Goal: Task Accomplishment & Management: Manage account settings

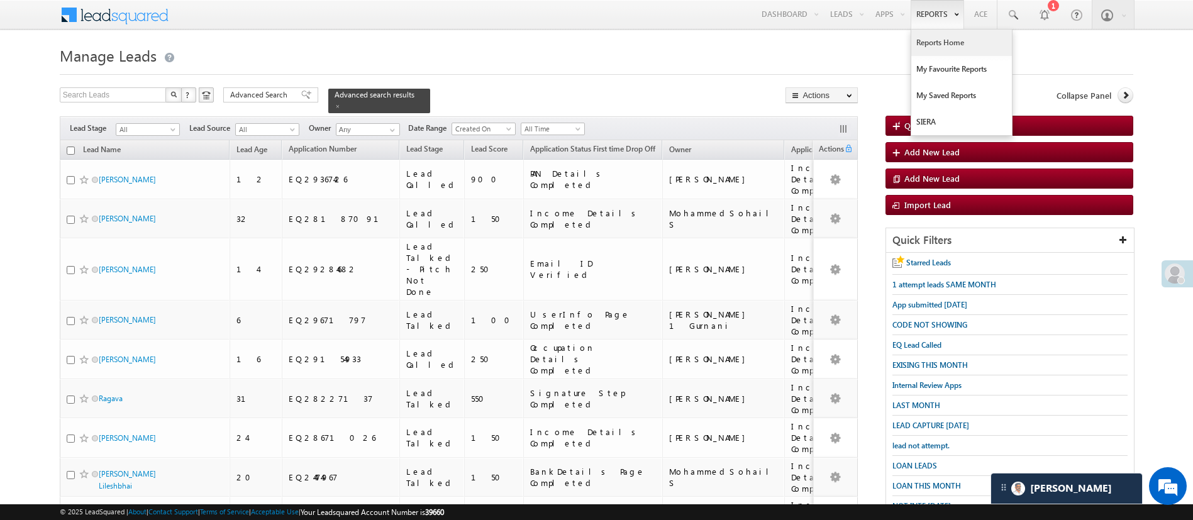
click at [927, 33] on link "Reports Home" at bounding box center [961, 43] width 101 height 26
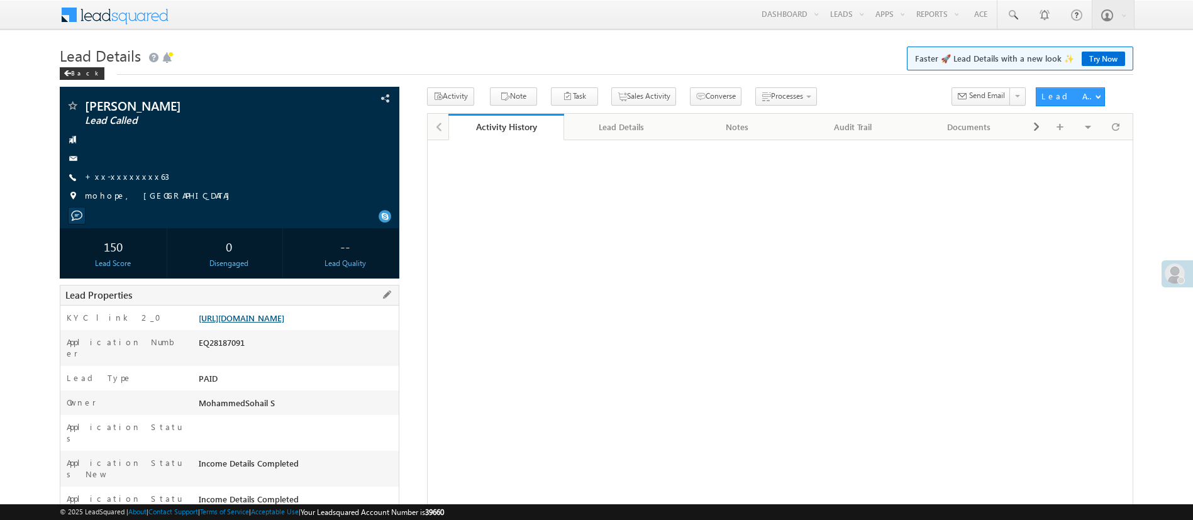
click at [284, 323] on link "[URL][DOMAIN_NAME]" at bounding box center [242, 317] width 86 height 11
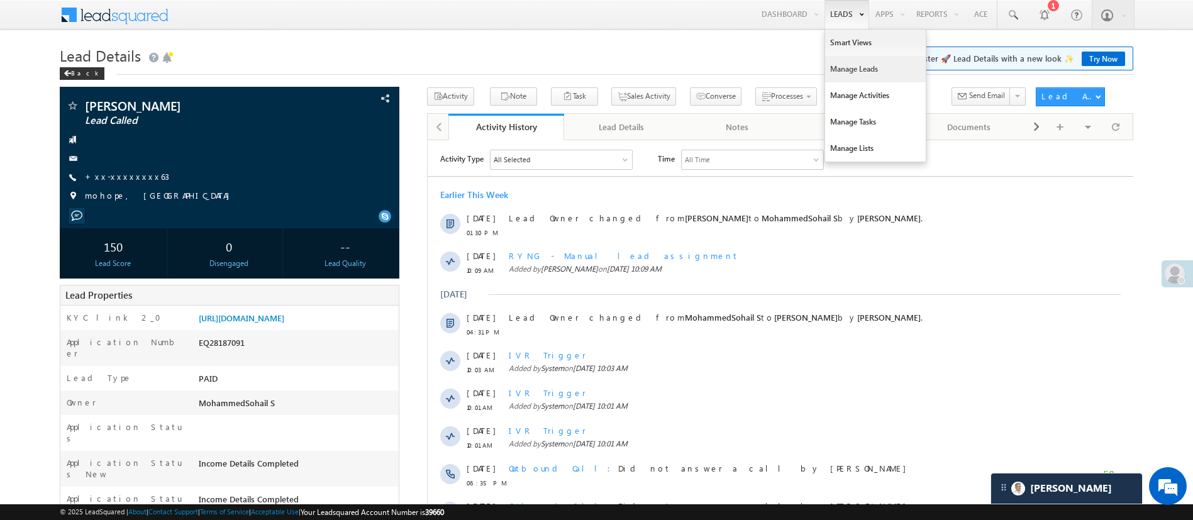
click at [843, 63] on link "Manage Leads" at bounding box center [875, 69] width 101 height 26
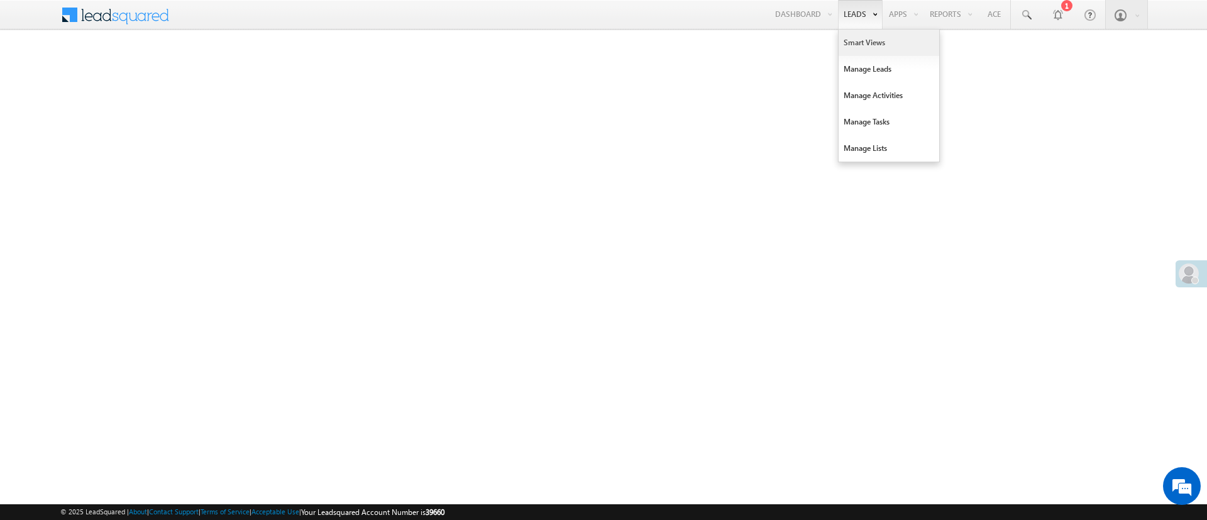
click at [856, 40] on link "Smart Views" at bounding box center [889, 43] width 101 height 26
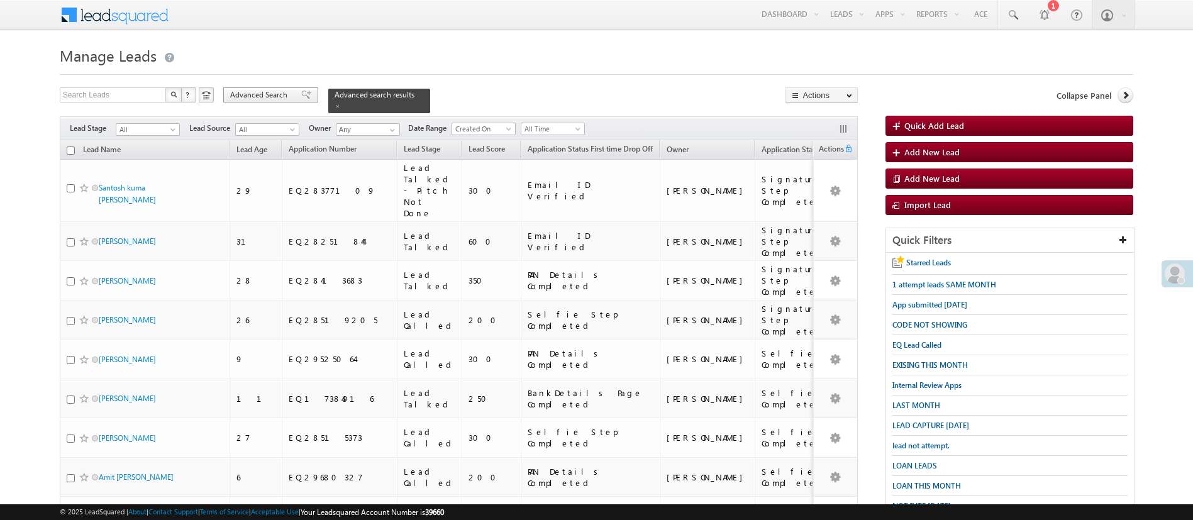
click at [255, 99] on span "Advanced Search" at bounding box center [260, 94] width 61 height 11
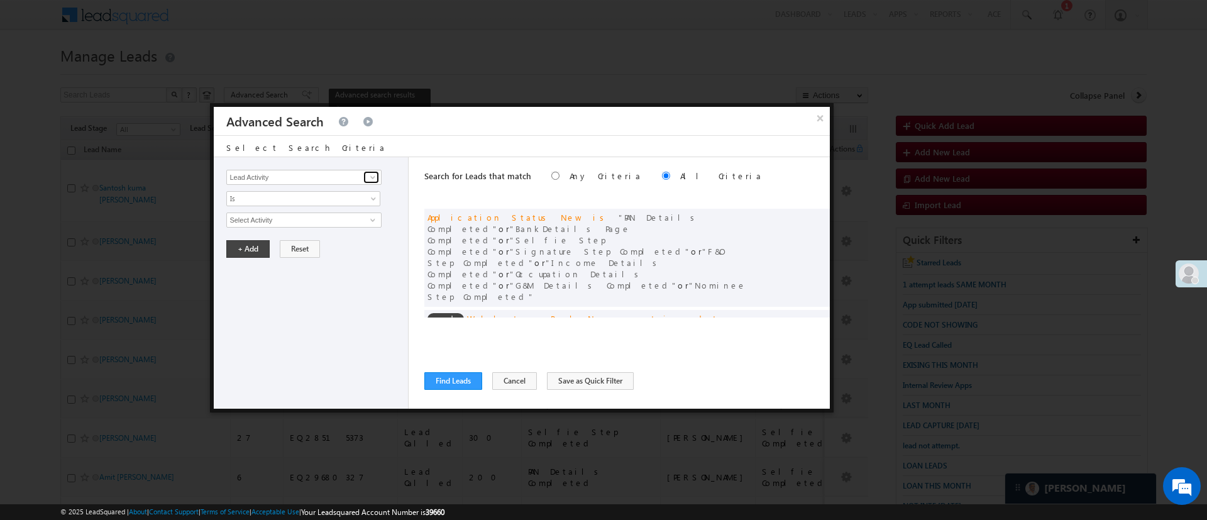
click at [373, 171] on link at bounding box center [371, 177] width 16 height 13
type input "e"
type input "p"
click at [280, 204] on link "Esign" at bounding box center [303, 203] width 155 height 14
type input "Esign"
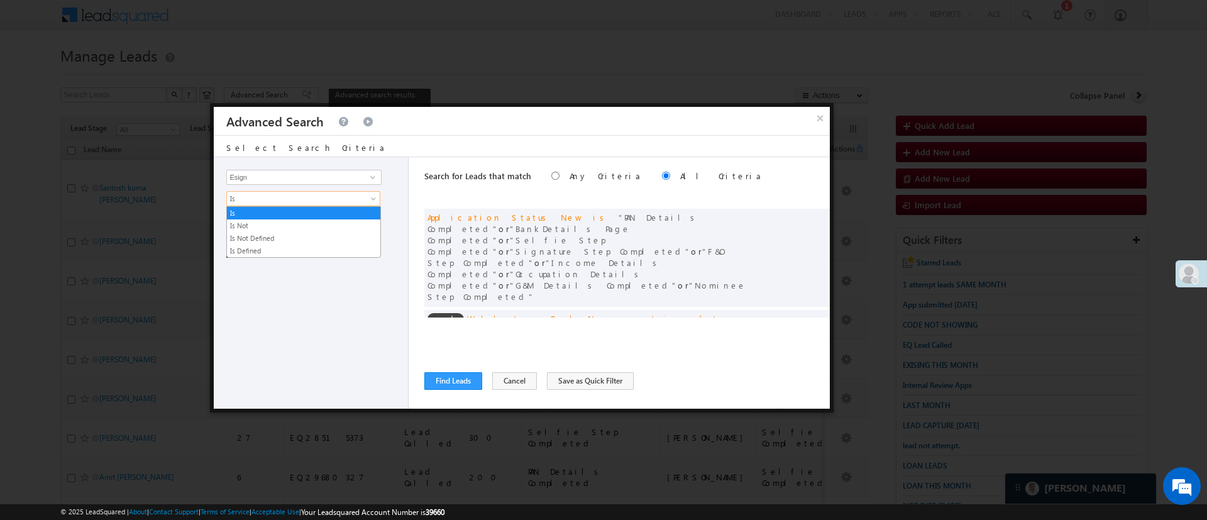
click at [282, 198] on span "Is" at bounding box center [295, 198] width 136 height 11
click at [300, 263] on div "Lead Activity Task Sales Group Prospect Id WA Last Message Timestamp 4th Day Di…" at bounding box center [311, 283] width 195 height 252
click at [367, 176] on link at bounding box center [371, 177] width 16 height 13
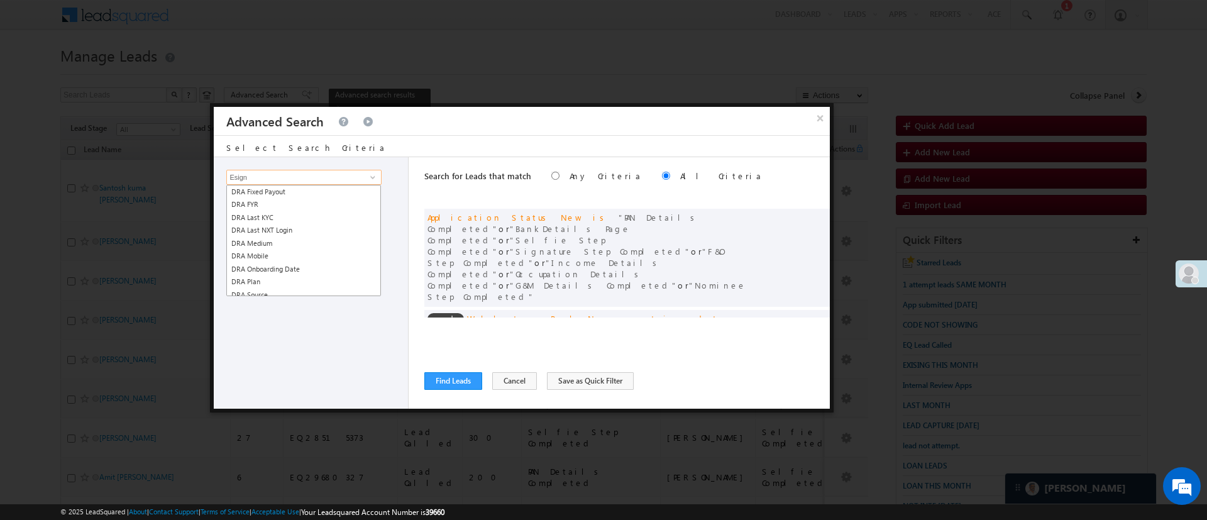
scroll to position [1132, 0]
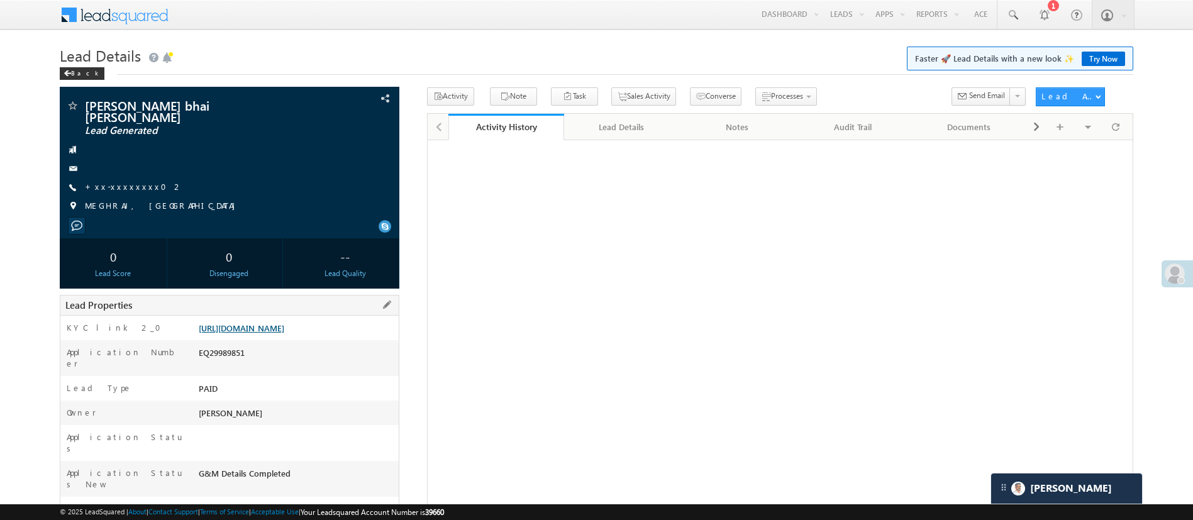
click at [284, 323] on link "[URL][DOMAIN_NAME]" at bounding box center [242, 328] width 86 height 11
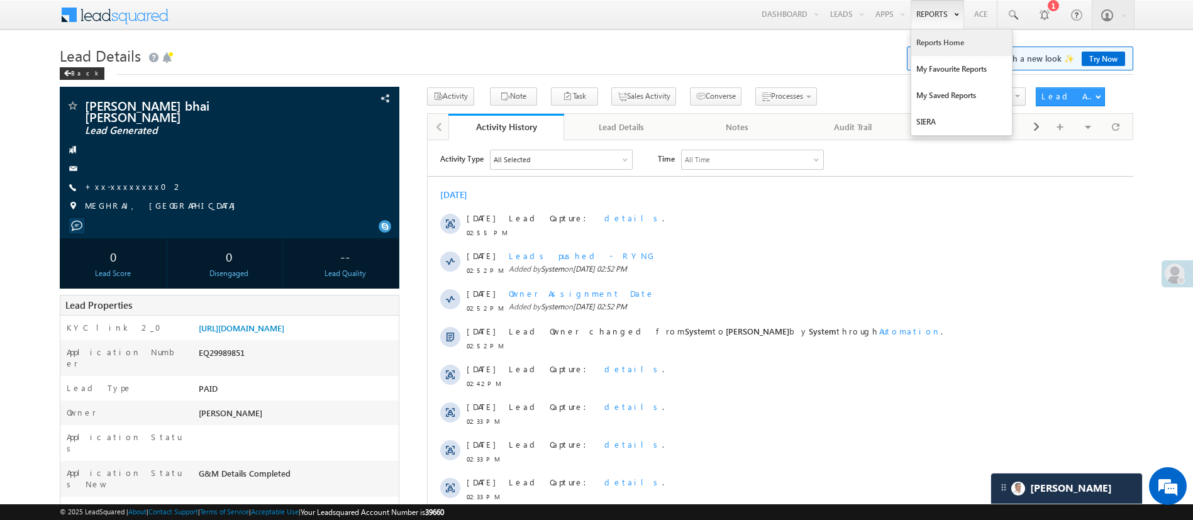
click at [930, 43] on link "Reports Home" at bounding box center [961, 43] width 101 height 26
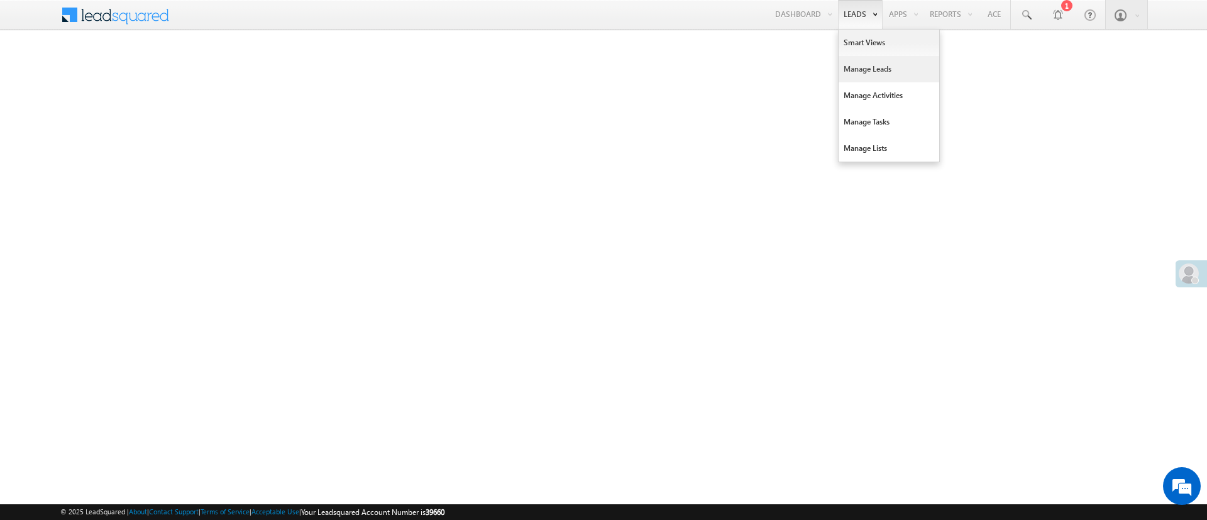
click at [861, 59] on link "Manage Leads" at bounding box center [889, 69] width 101 height 26
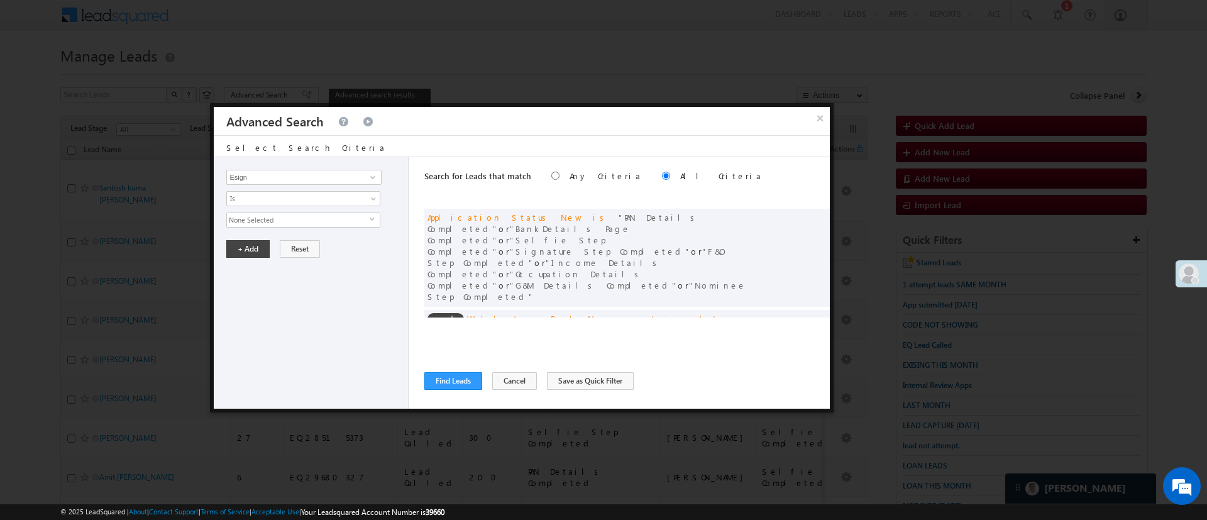
scroll to position [95, 0]
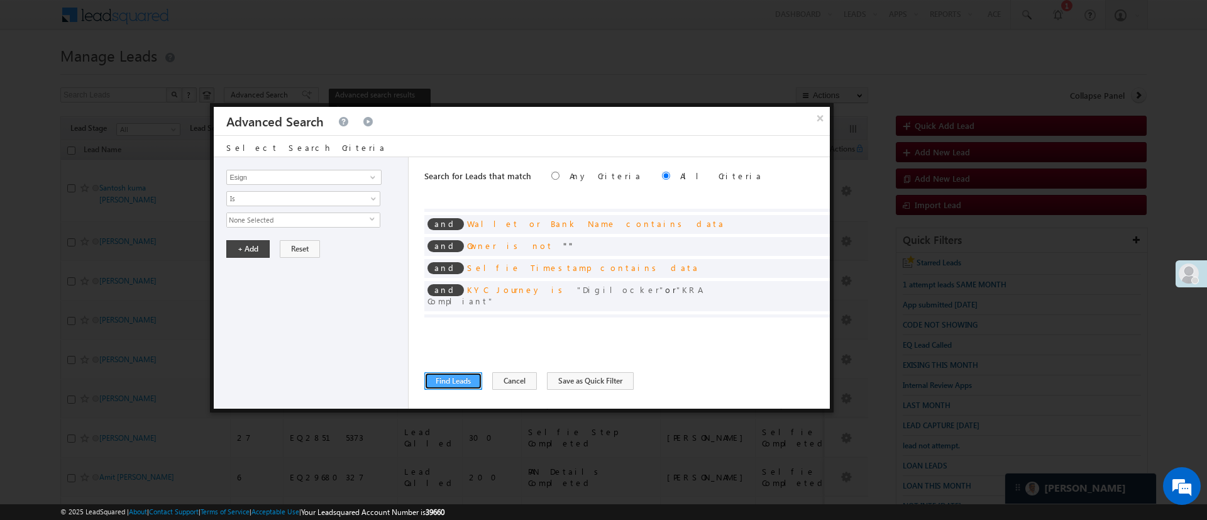
click at [448, 380] on button "Find Leads" at bounding box center [453, 381] width 58 height 18
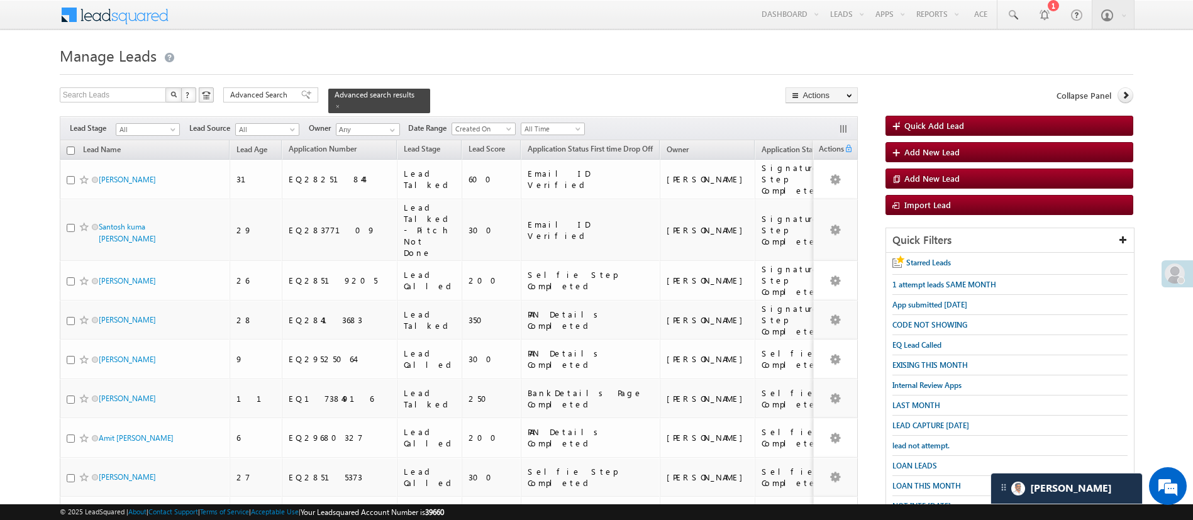
click at [273, 86] on form "Manage Leads Quick Add Lead Search Leads X ? 207 results found Advanced Search …" at bounding box center [596, 440] width 1073 height 796
click at [282, 98] on span "Advanced Search" at bounding box center [260, 94] width 61 height 11
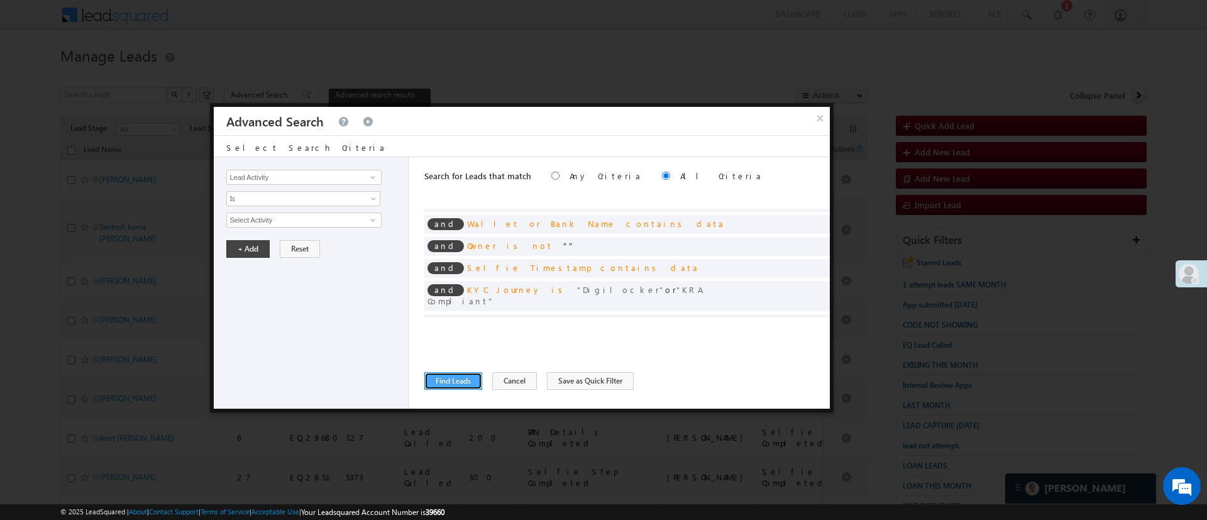
click at [469, 379] on button "Find Leads" at bounding box center [453, 381] width 58 height 18
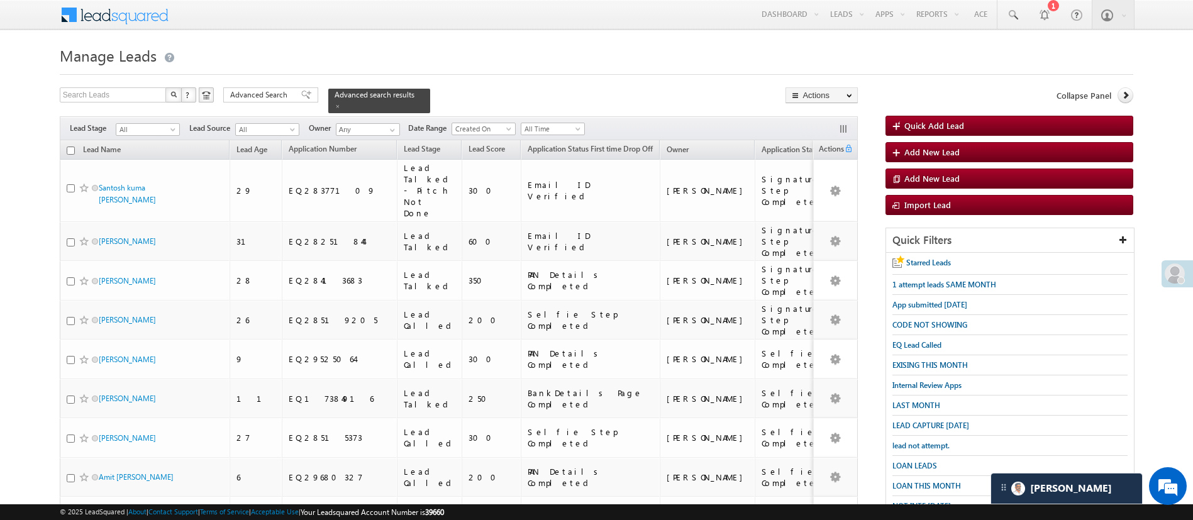
scroll to position [226, 0]
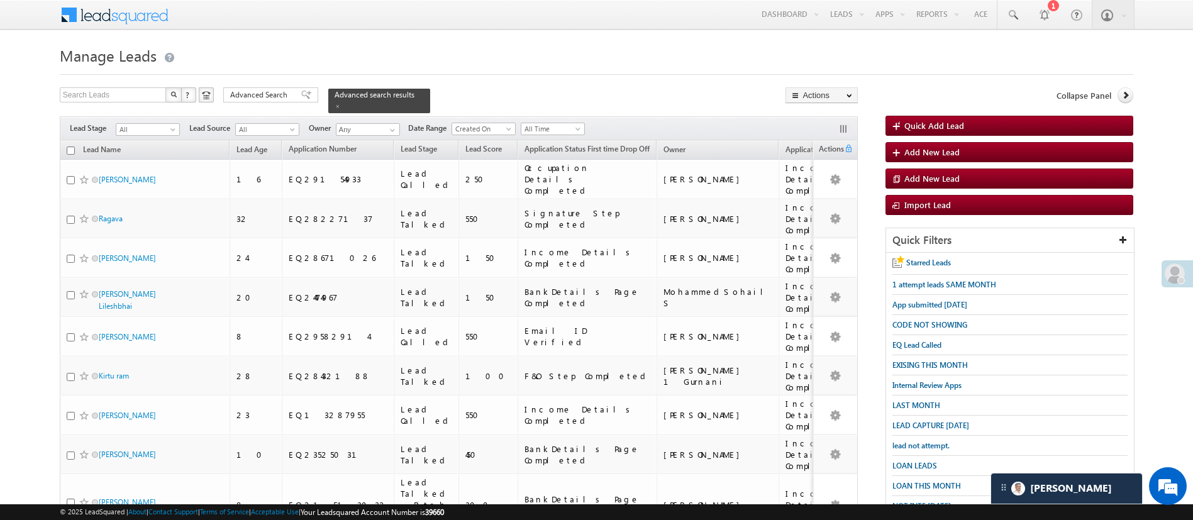
scroll to position [221, 0]
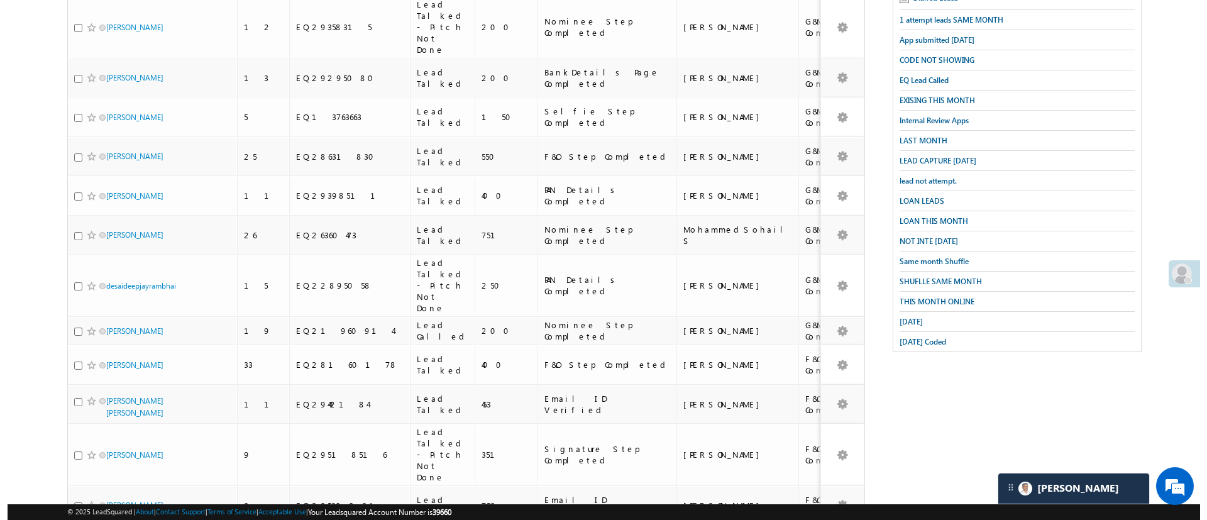
scroll to position [0, 0]
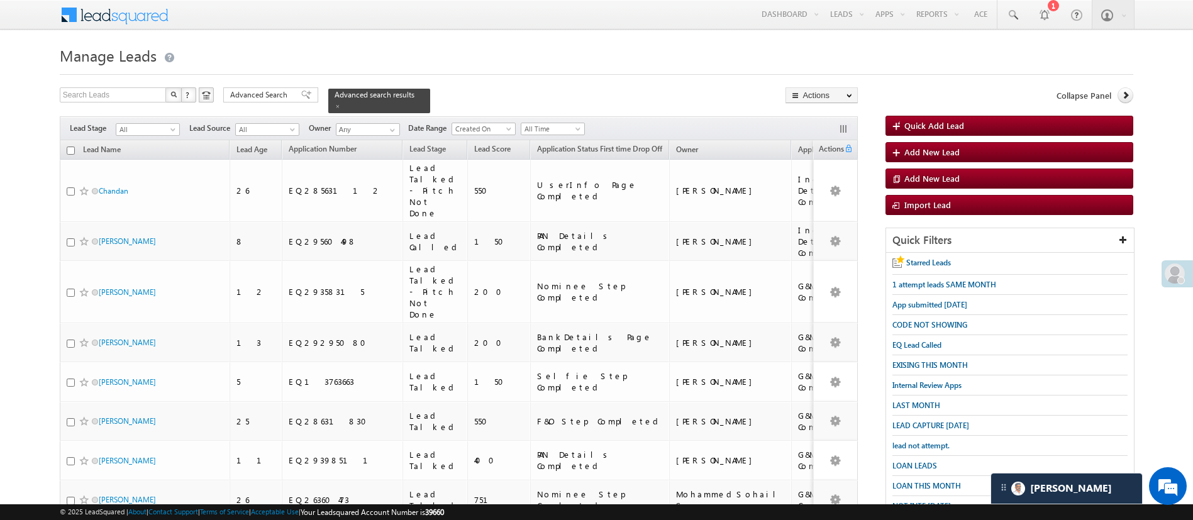
click at [70, 146] on input "checkbox" at bounding box center [71, 150] width 8 height 8
checkbox input "true"
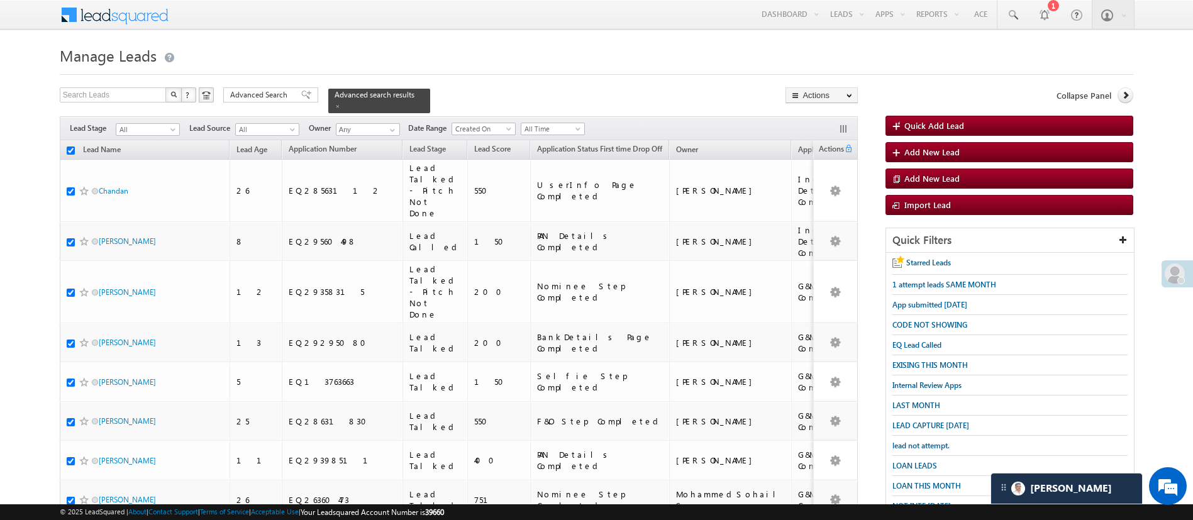
checkbox input "true"
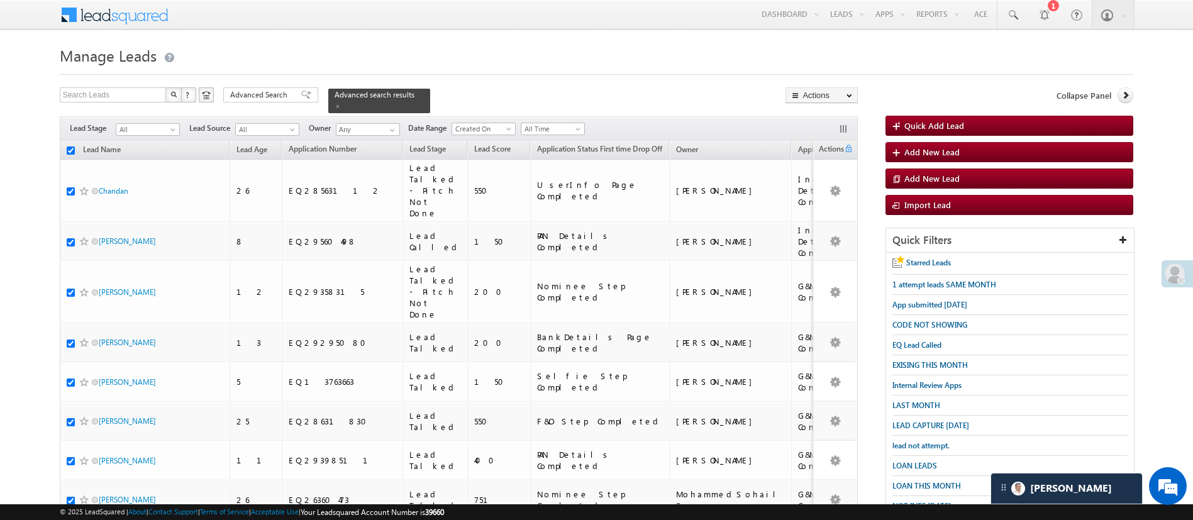
checkbox input "true"
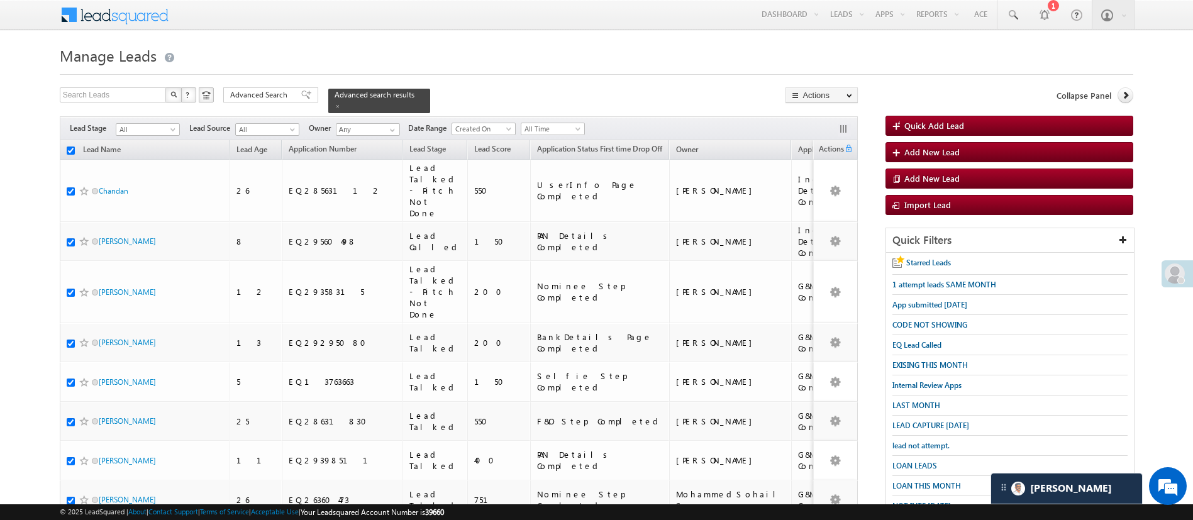
checkbox input "true"
click at [824, 184] on link "Change Owner" at bounding box center [821, 188] width 71 height 15
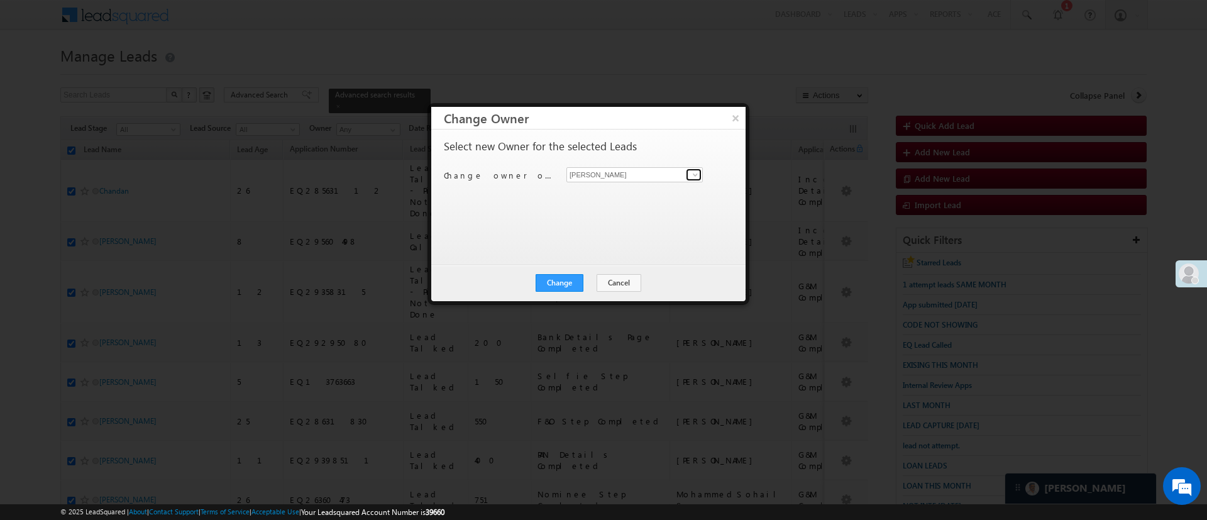
click at [695, 177] on span at bounding box center [695, 175] width 10 height 10
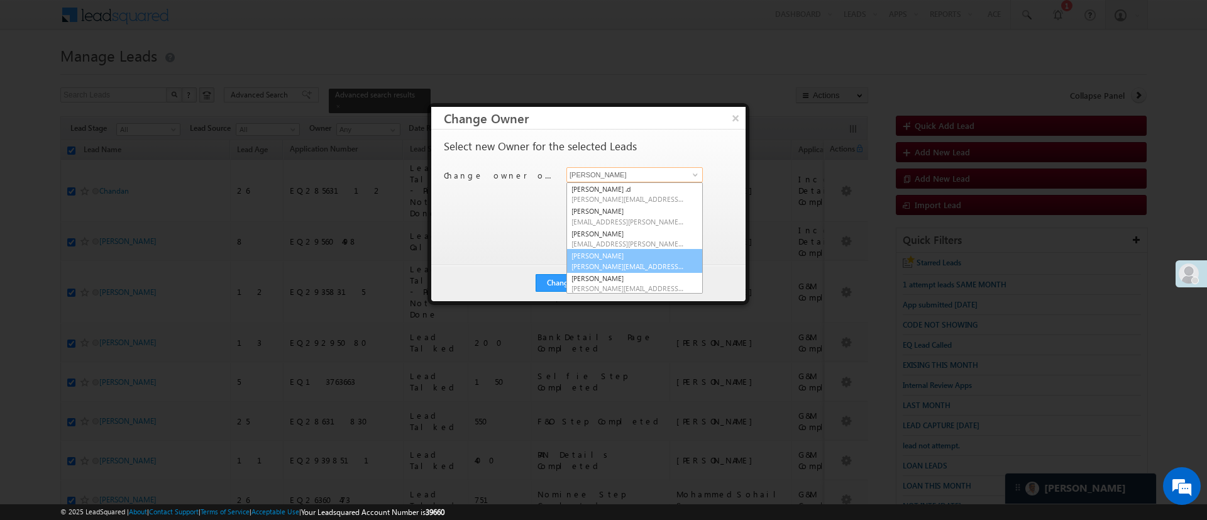
click at [639, 253] on link "[PERSON_NAME] [PERSON_NAME][EMAIL_ADDRESS][DOMAIN_NAME]" at bounding box center [635, 261] width 136 height 24
type input "[PERSON_NAME]"
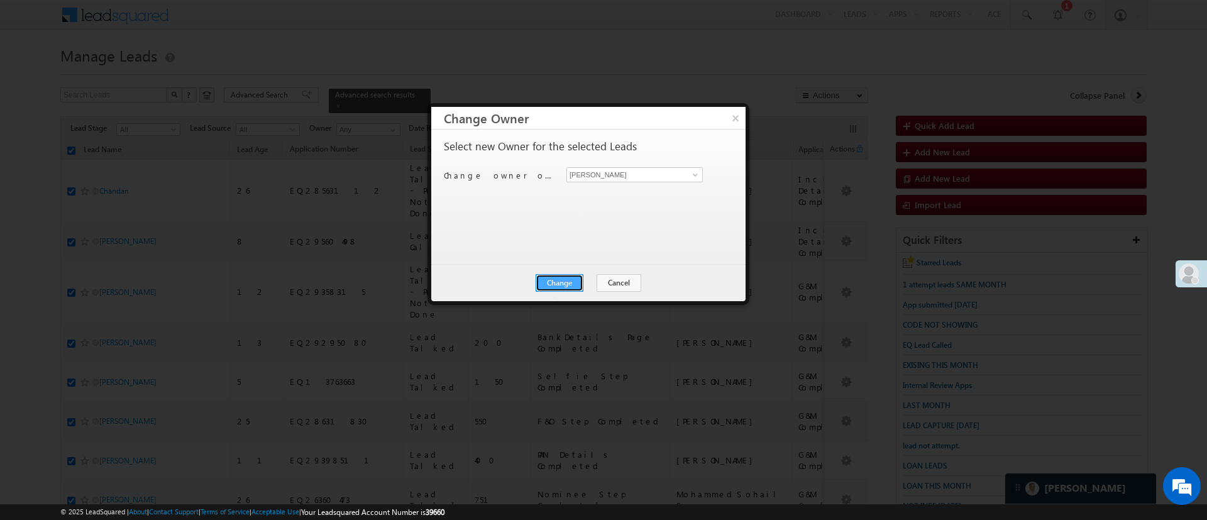
click at [573, 279] on button "Change" at bounding box center [560, 283] width 48 height 18
click at [607, 281] on button "Close" at bounding box center [590, 283] width 40 height 18
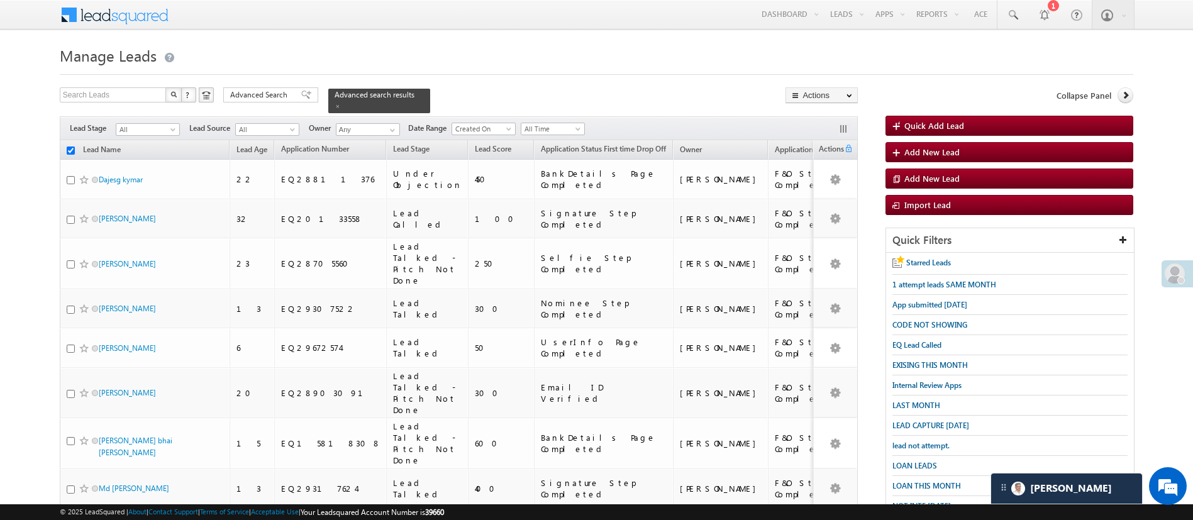
checkbox input "false"
click at [394, 125] on span at bounding box center [392, 130] width 10 height 10
type input "nas"
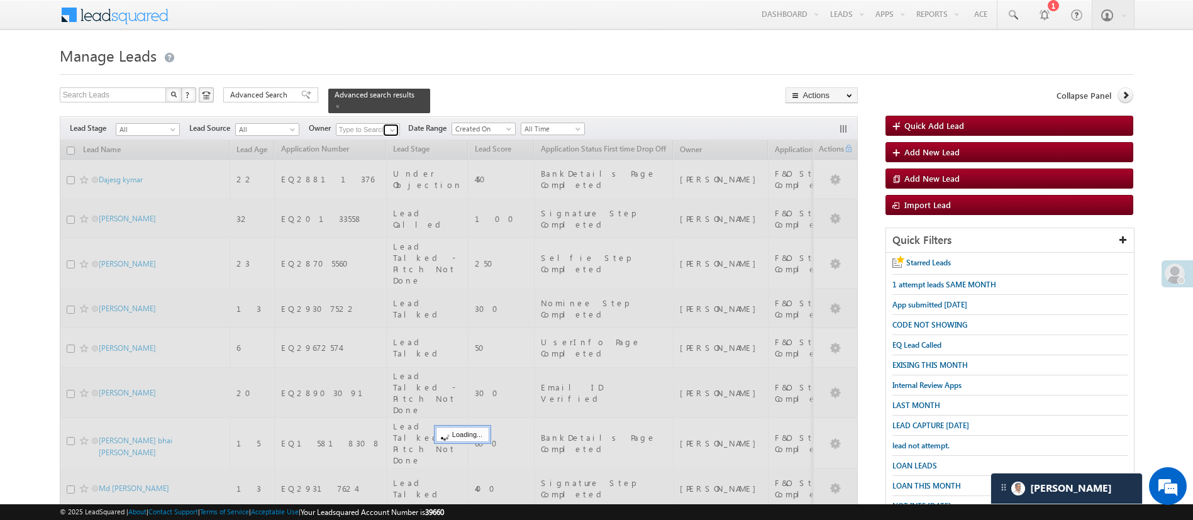
click at [392, 125] on span at bounding box center [392, 130] width 10 height 10
click at [391, 126] on span at bounding box center [392, 130] width 10 height 10
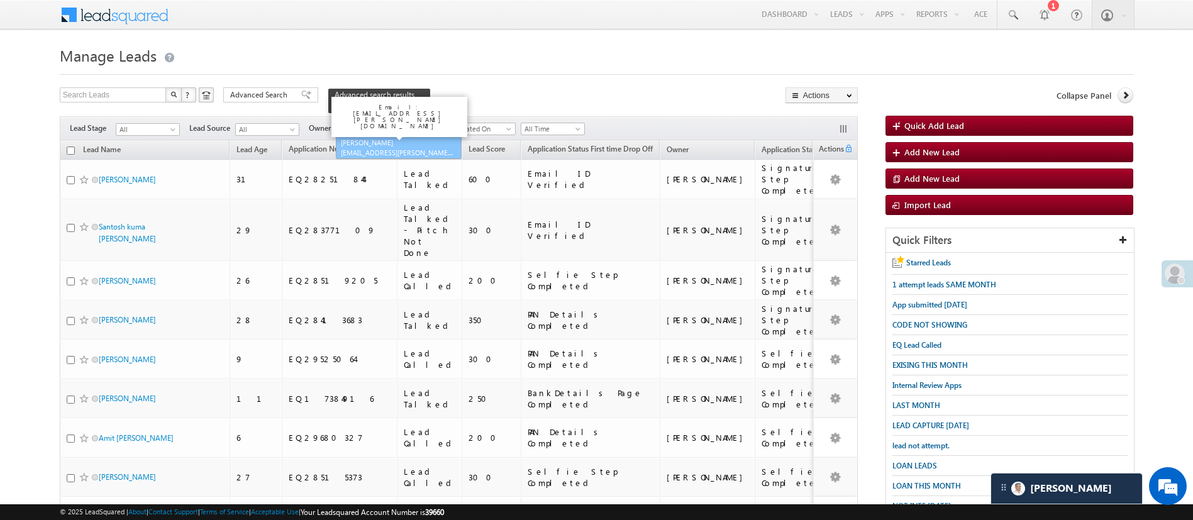
click at [390, 136] on link "[PERSON_NAME] [PERSON_NAME][EMAIL_ADDRESS][DOMAIN_NAME]" at bounding box center [399, 148] width 126 height 24
type input "[PERSON_NAME]"
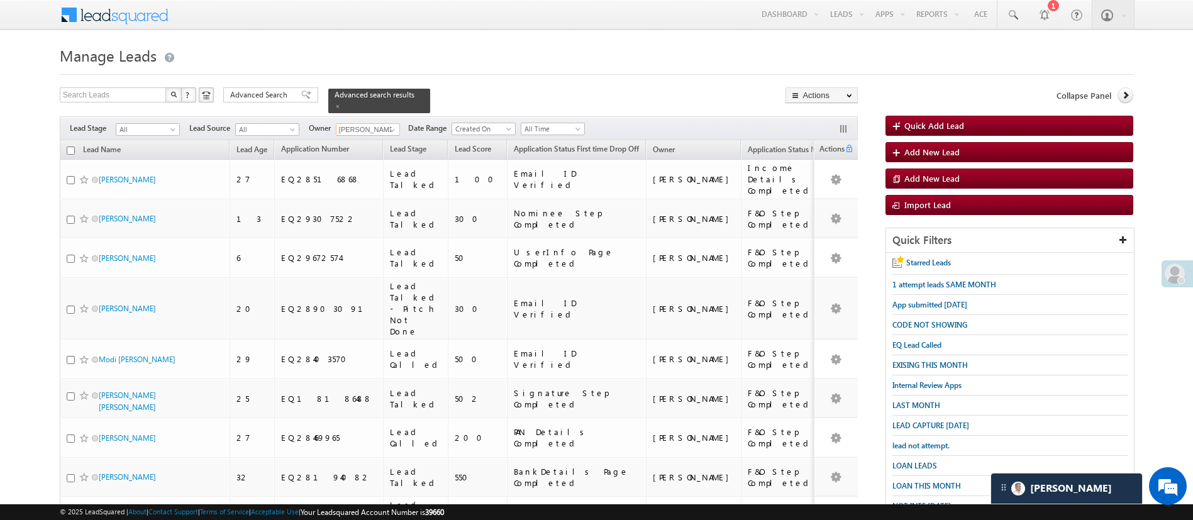
click at [69, 146] on input "checkbox" at bounding box center [71, 150] width 8 height 8
checkbox input "true"
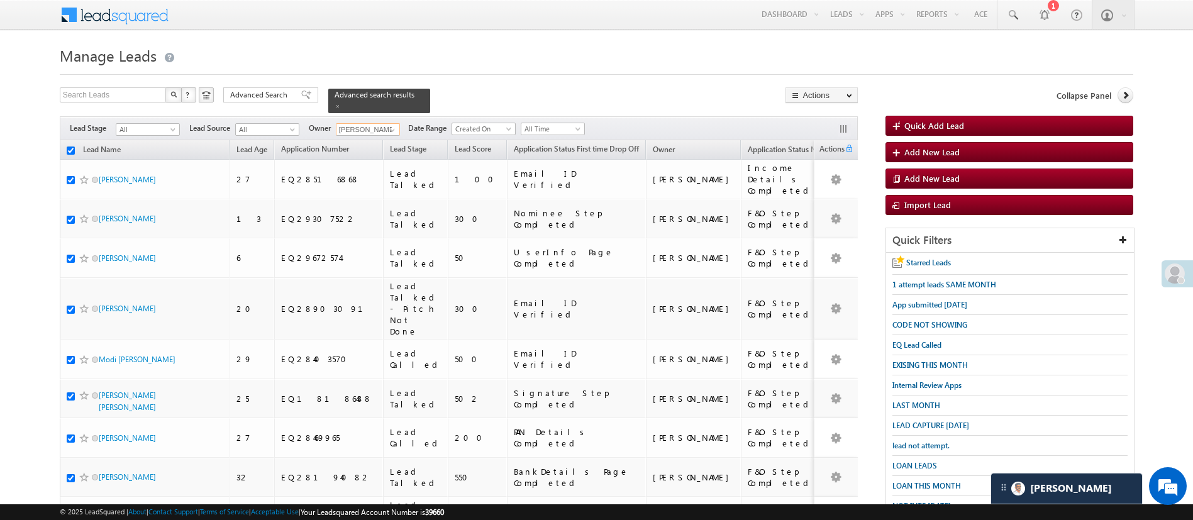
checkbox input "true"
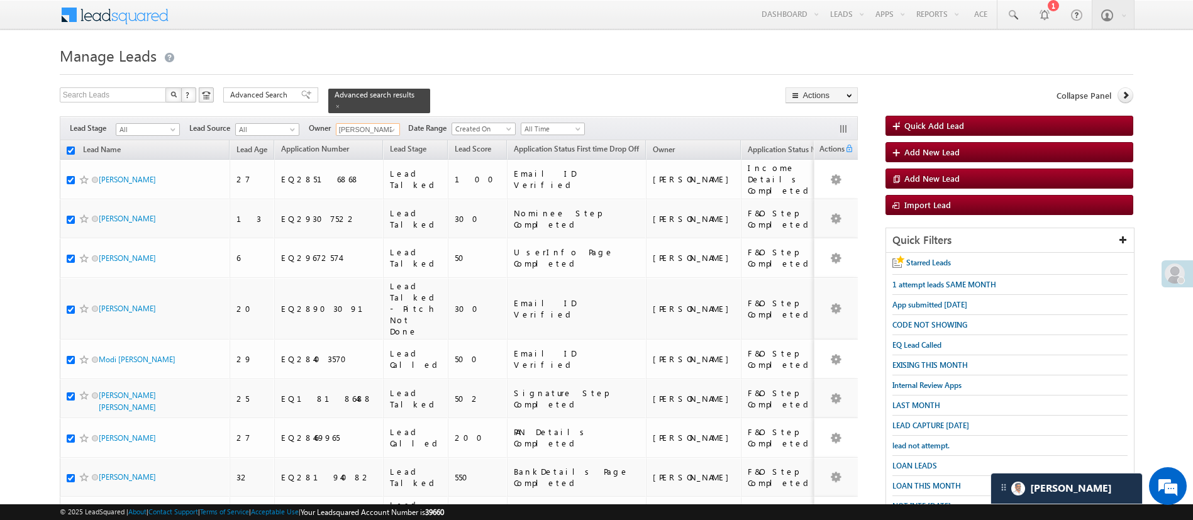
checkbox input "true"
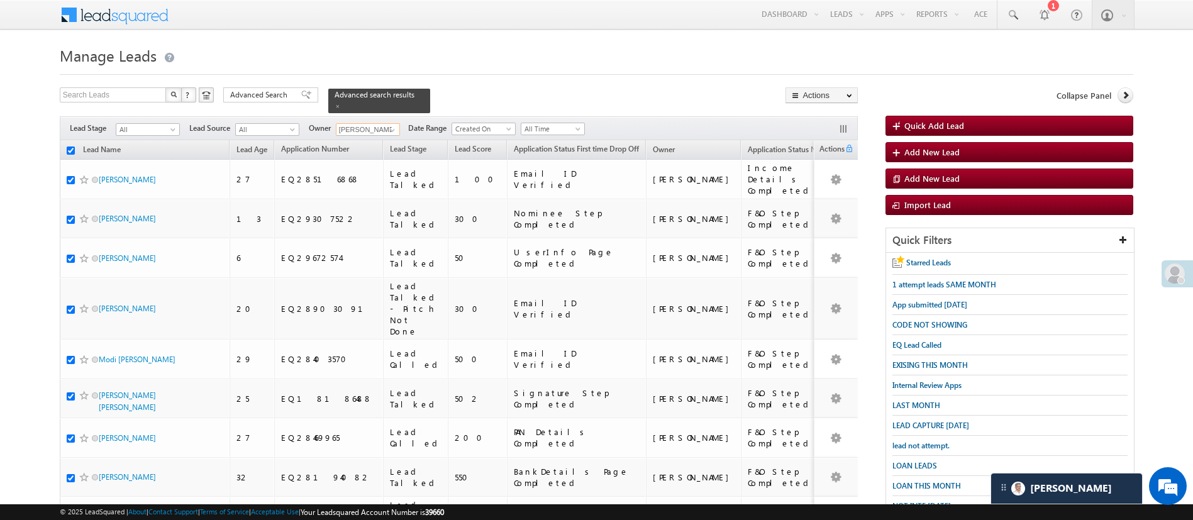
checkbox input "true"
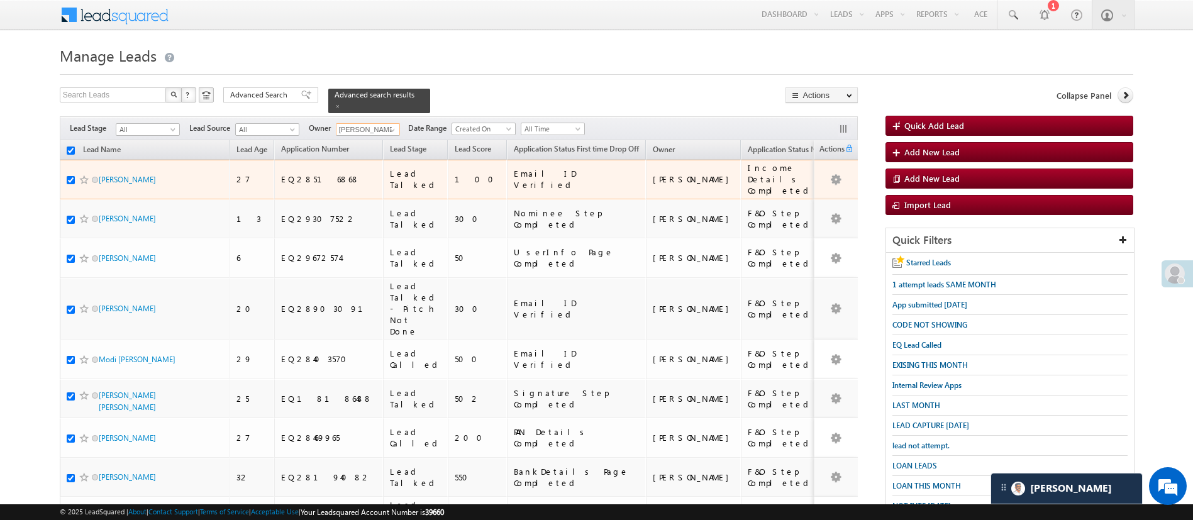
type input "[PERSON_NAME]"
click at [70, 176] on input "checkbox" at bounding box center [71, 180] width 8 height 8
checkbox input "false"
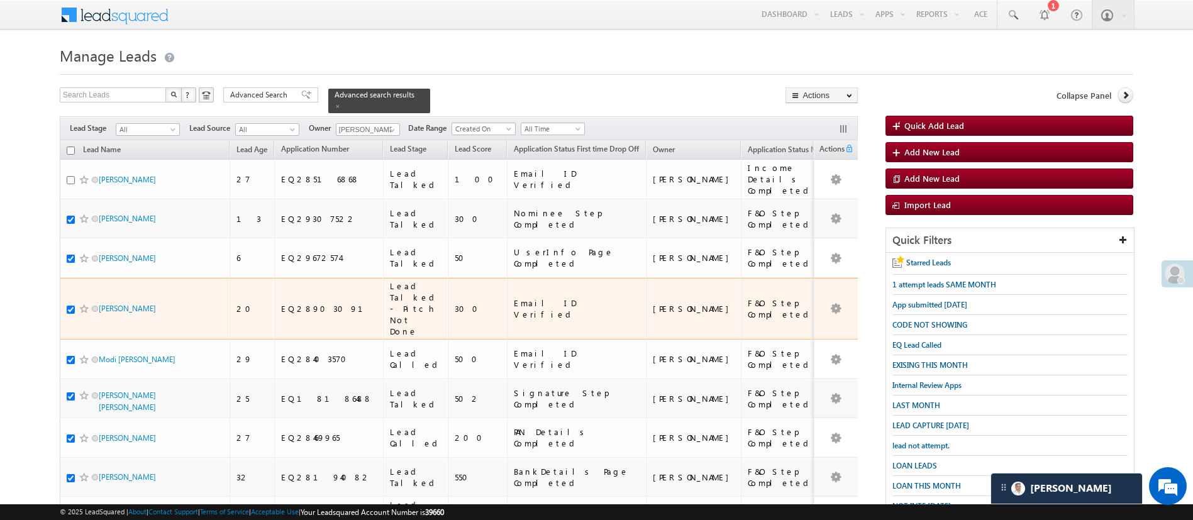
click at [71, 306] on input "checkbox" at bounding box center [71, 310] width 8 height 8
checkbox input "false"
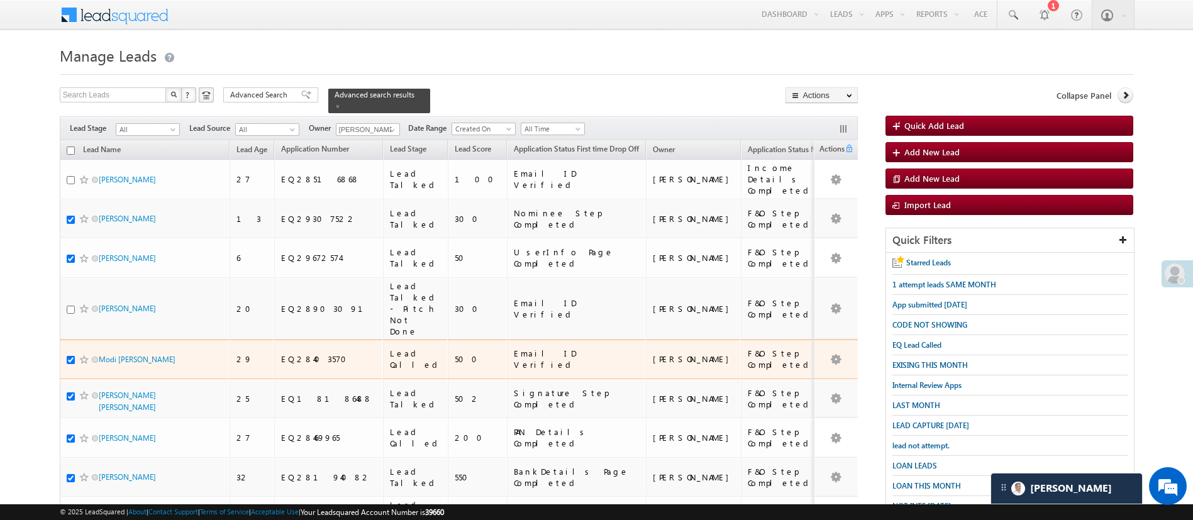
click at [69, 353] on div "Modi [PERSON_NAME]" at bounding box center [145, 362] width 157 height 18
click at [71, 356] on input "checkbox" at bounding box center [71, 360] width 8 height 8
checkbox input "false"
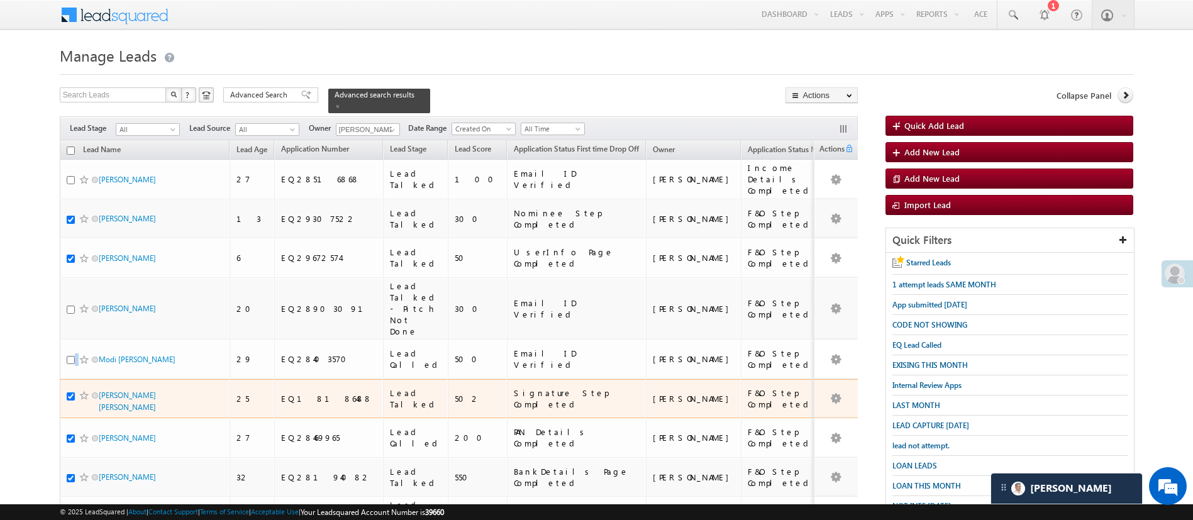
click at [70, 392] on input "checkbox" at bounding box center [71, 396] width 8 height 8
checkbox input "false"
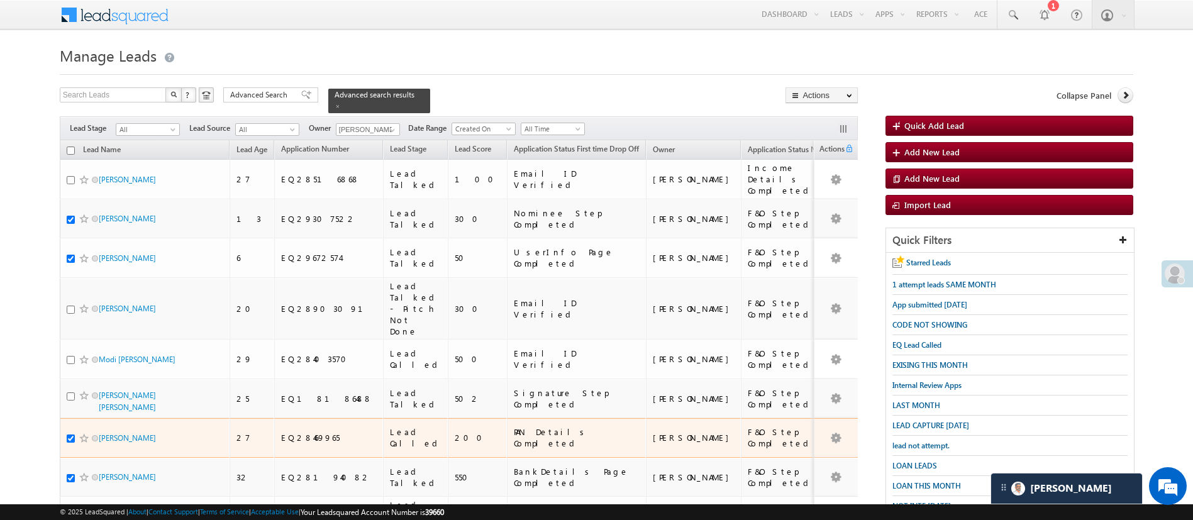
click at [71, 432] on div "[PERSON_NAME]" at bounding box center [145, 441] width 157 height 18
click at [71, 434] on input "checkbox" at bounding box center [71, 438] width 8 height 8
checkbox input "false"
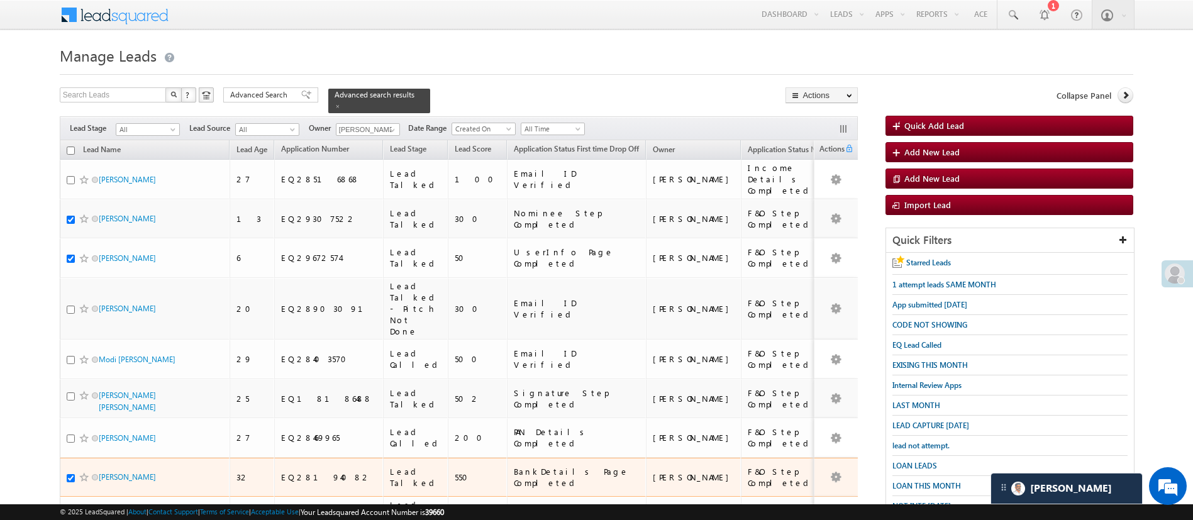
click at [69, 474] on input "checkbox" at bounding box center [71, 478] width 8 height 8
checkbox input "false"
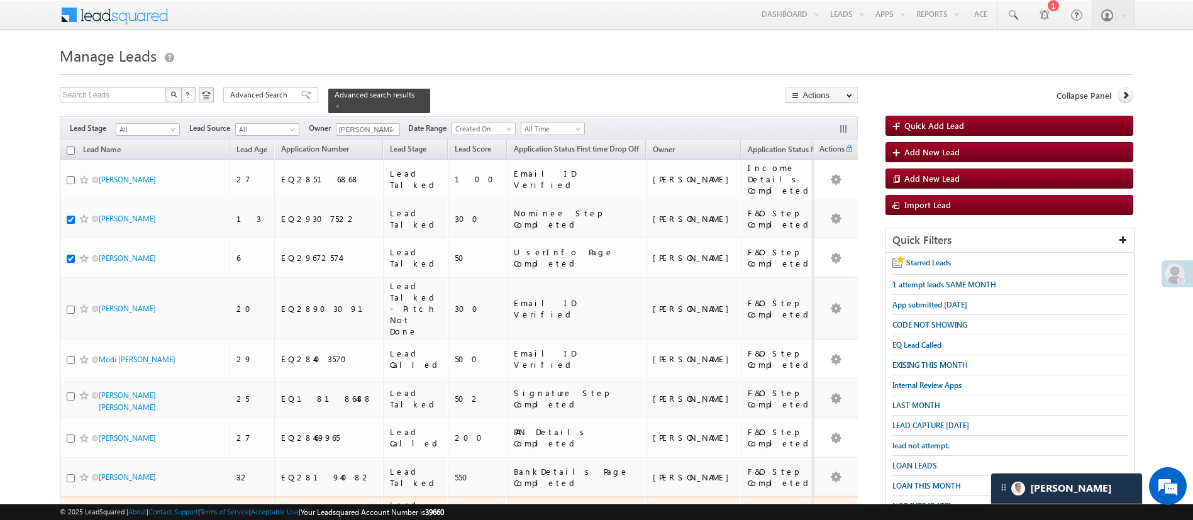
click at [69, 519] on input "checkbox" at bounding box center [71, 525] width 8 height 8
checkbox input "false"
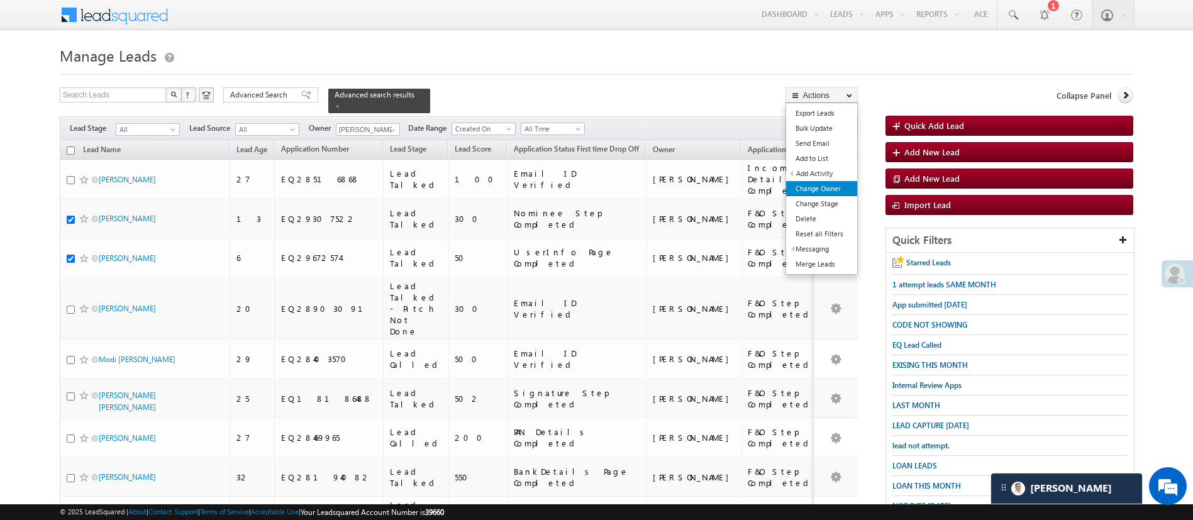
click at [831, 188] on link "Change Owner" at bounding box center [821, 188] width 71 height 15
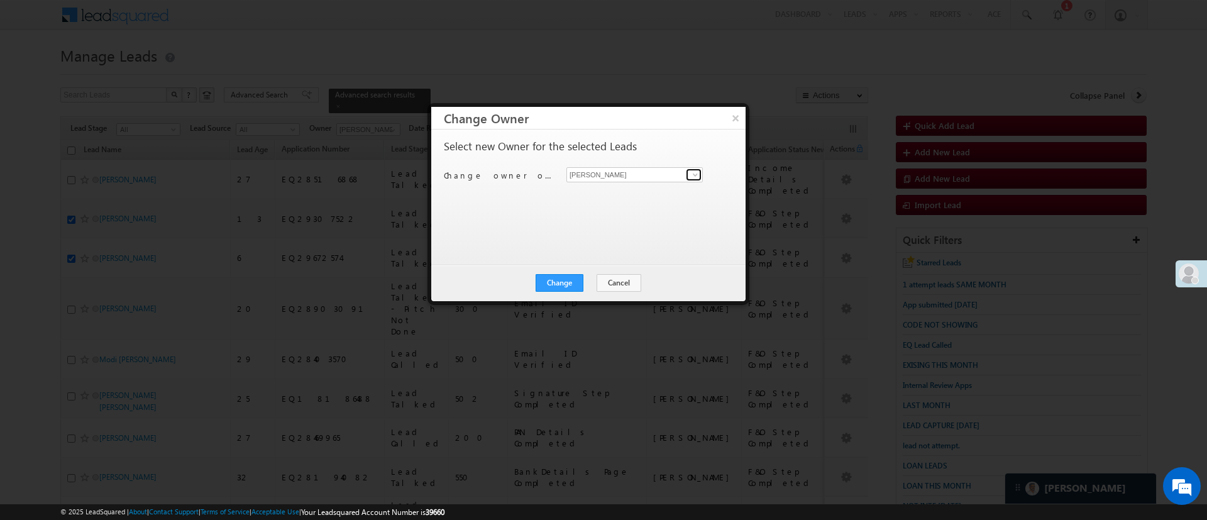
click at [695, 173] on span at bounding box center [695, 175] width 10 height 10
click at [652, 191] on link "[PERSON_NAME] [PERSON_NAME][EMAIL_ADDRESS][DOMAIN_NAME]" at bounding box center [635, 194] width 136 height 24
type input "[PERSON_NAME]"
click at [577, 276] on button "Change" at bounding box center [560, 283] width 48 height 18
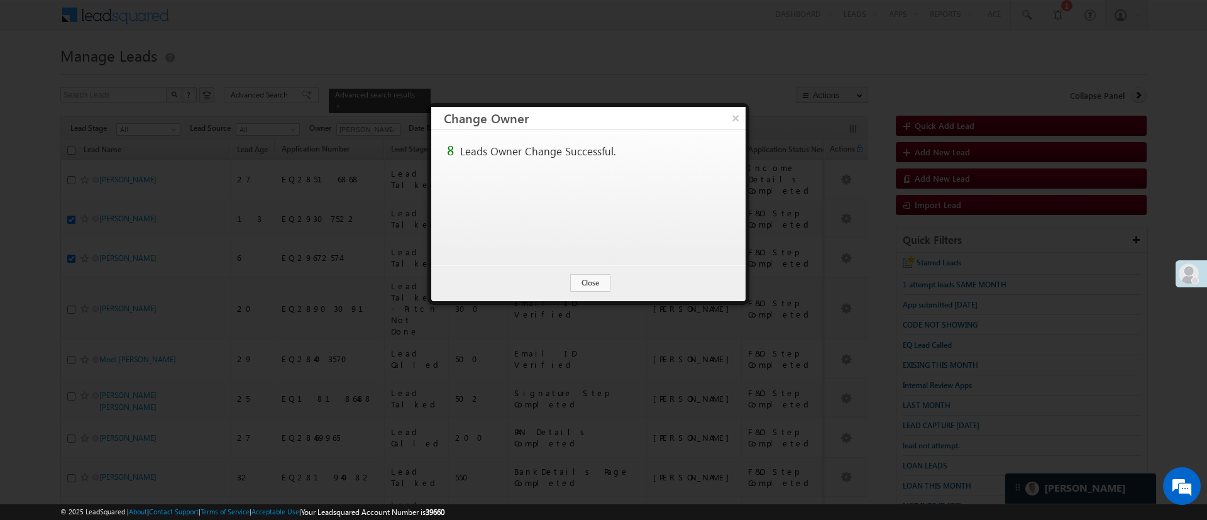
click at [597, 270] on div "Change Cancel Close" at bounding box center [588, 283] width 314 height 36
click at [594, 275] on button "Close" at bounding box center [590, 283] width 40 height 18
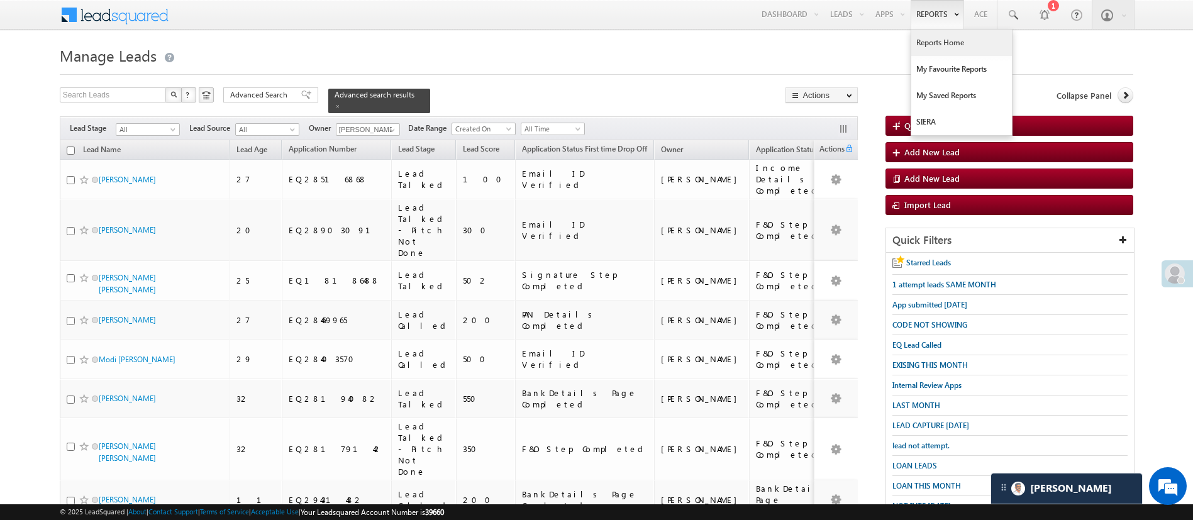
click at [939, 40] on link "Reports Home" at bounding box center [961, 43] width 101 height 26
